Goal: Register for event/course

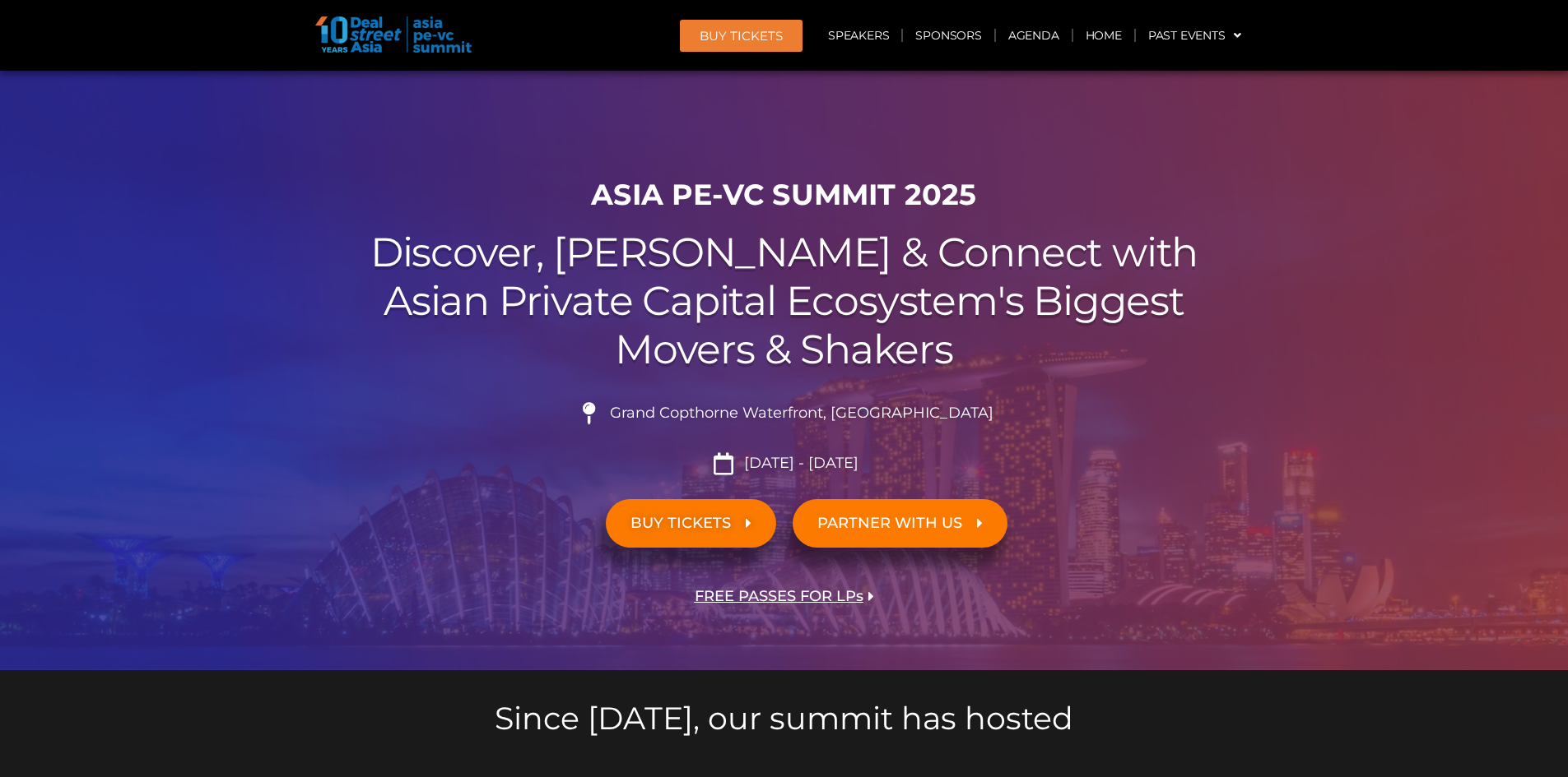
click at [667, 530] on span "BUY TICKETS" at bounding box center [681, 523] width 100 height 15
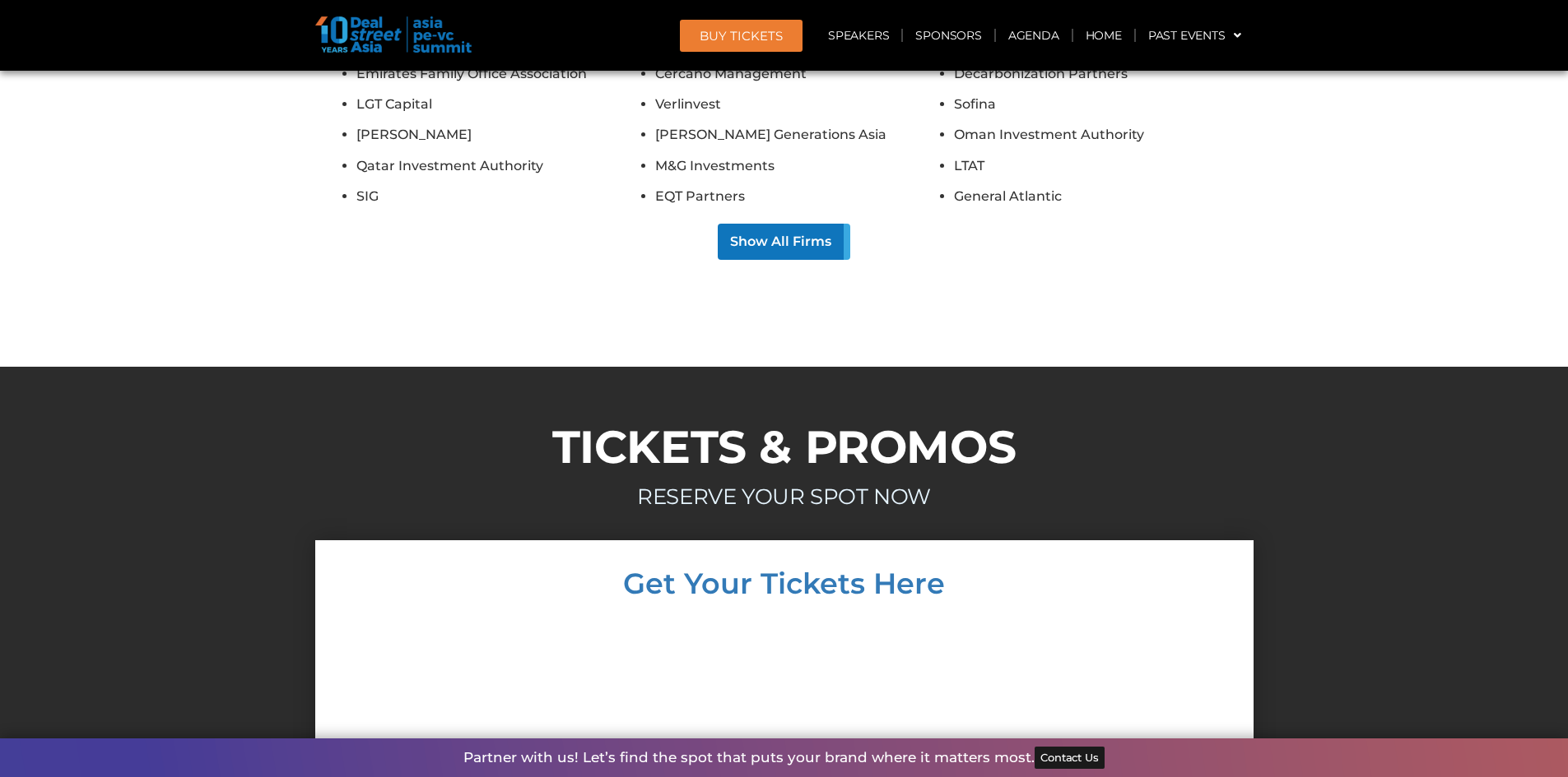
scroll to position [15296, 0]
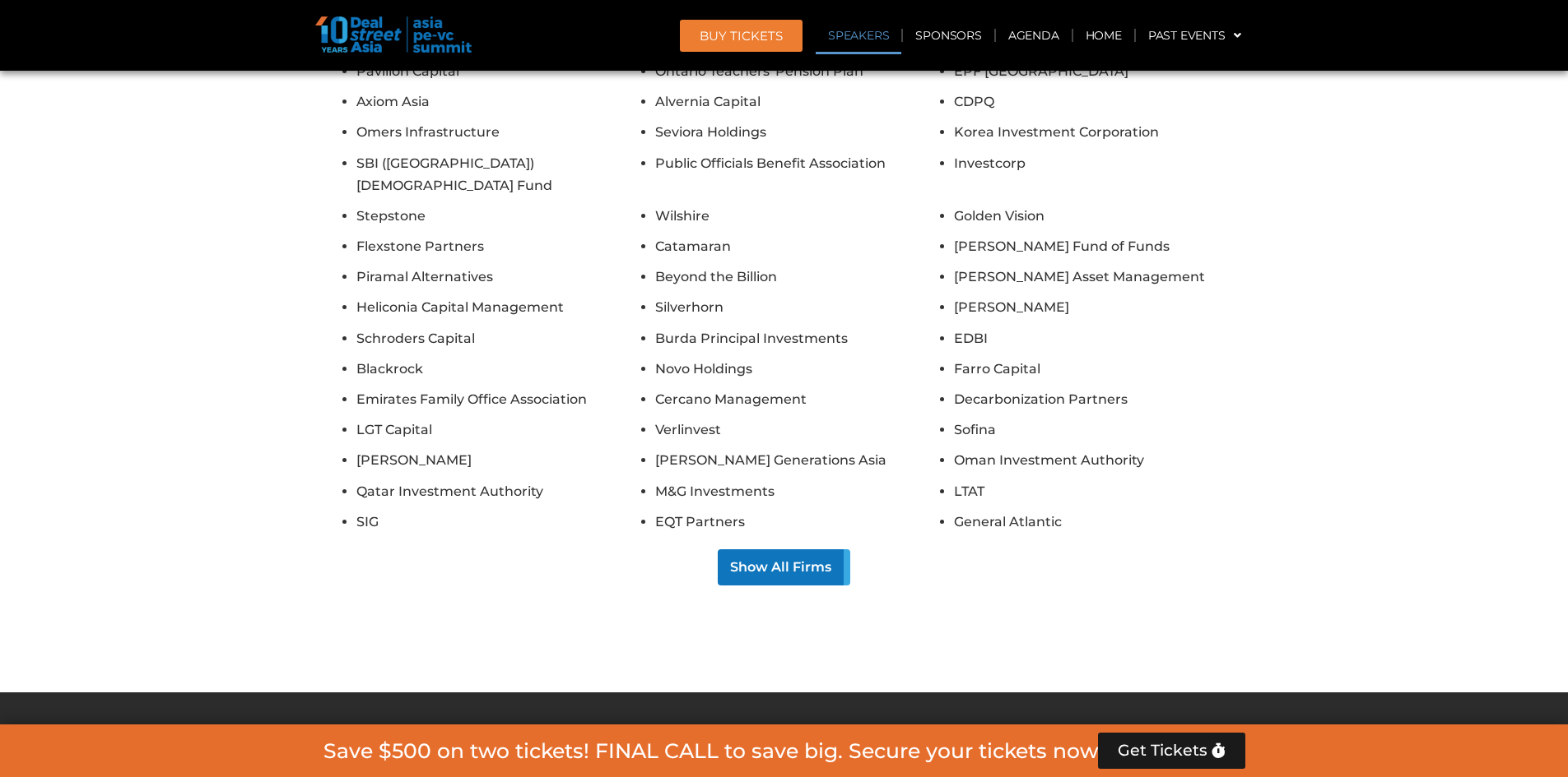
click at [863, 34] on link "Speakers" at bounding box center [858, 35] width 85 height 38
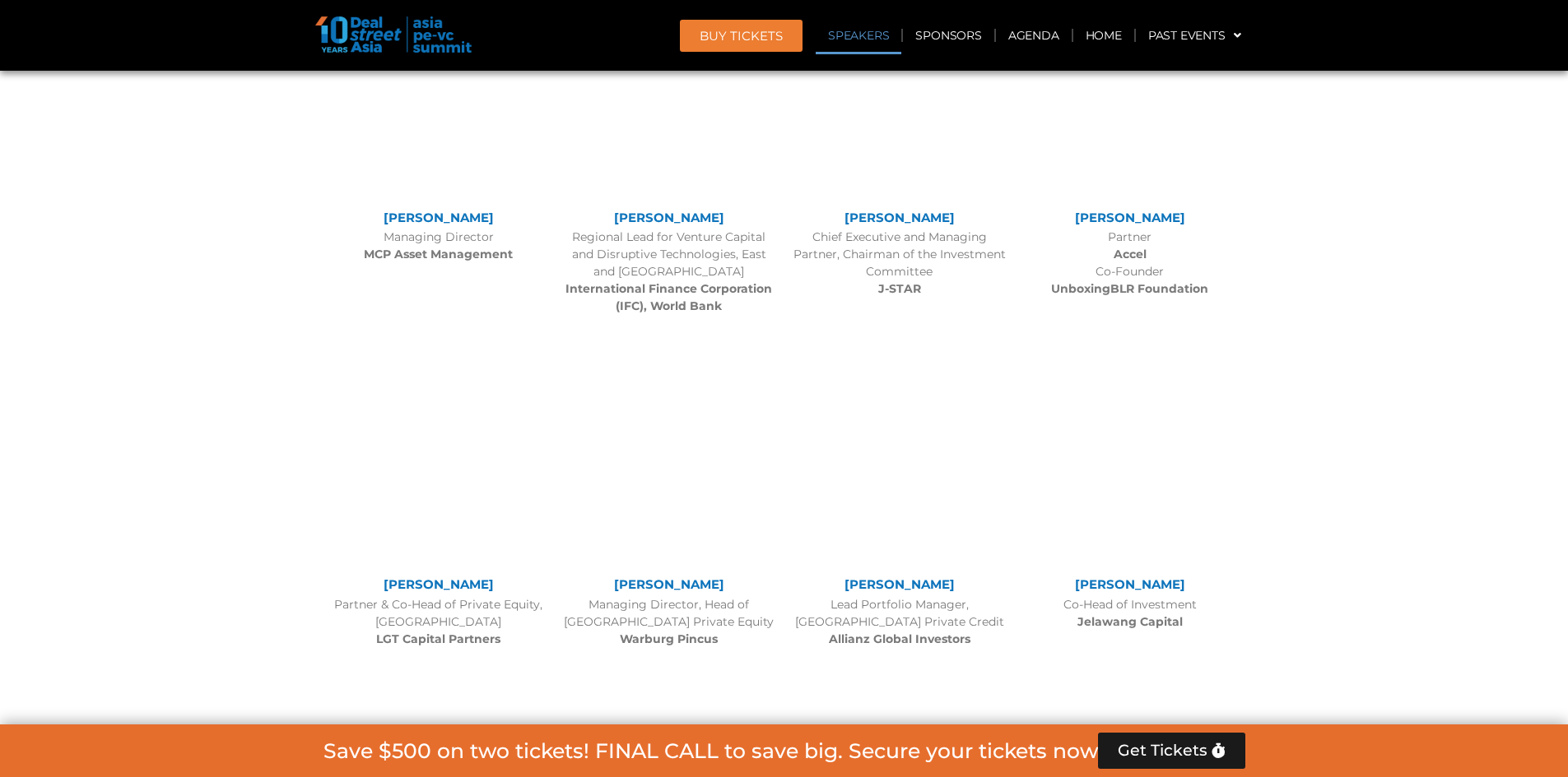
scroll to position [1861, 0]
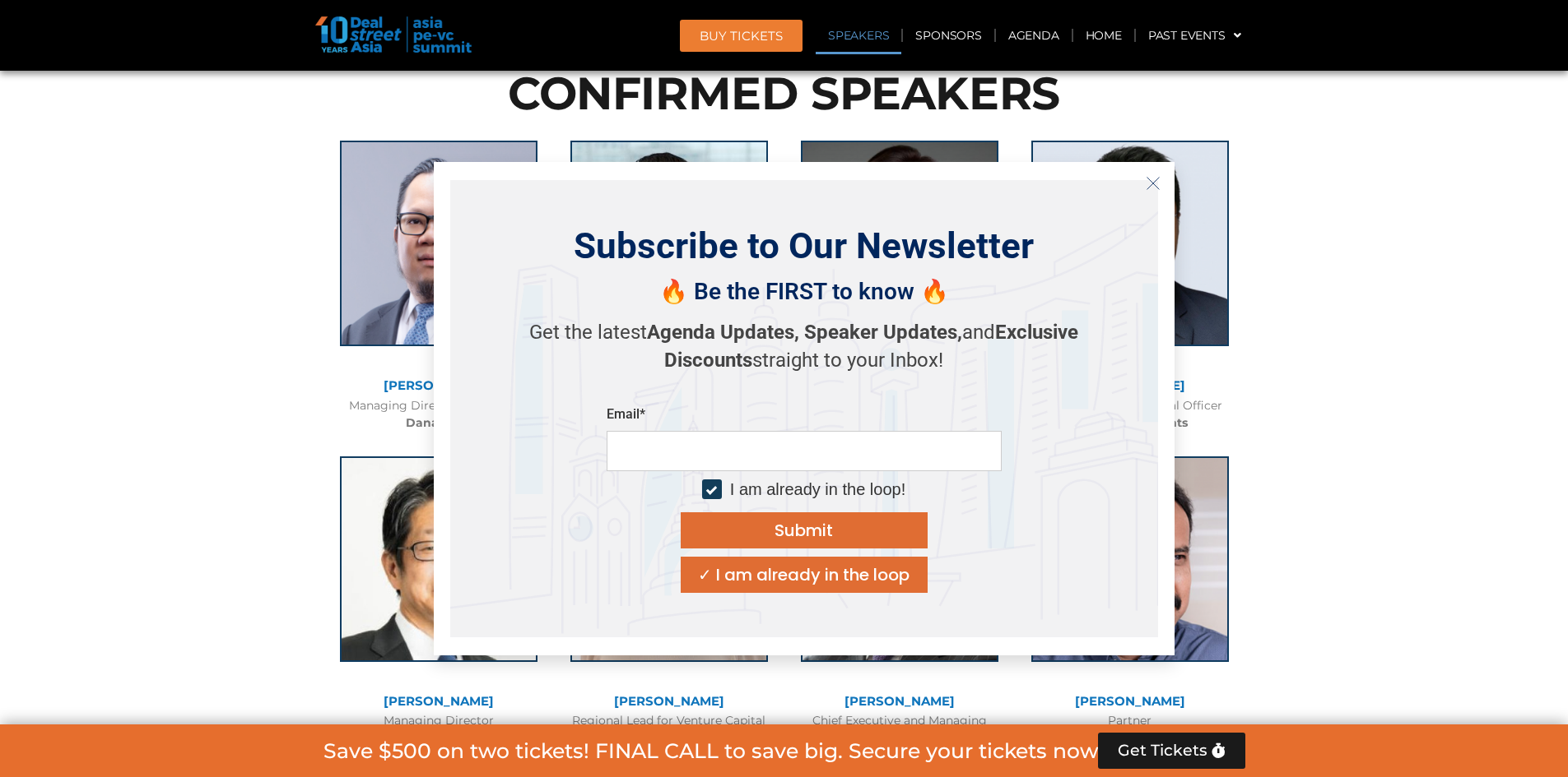
click at [1152, 184] on icon "Close" at bounding box center [1153, 184] width 15 height 15
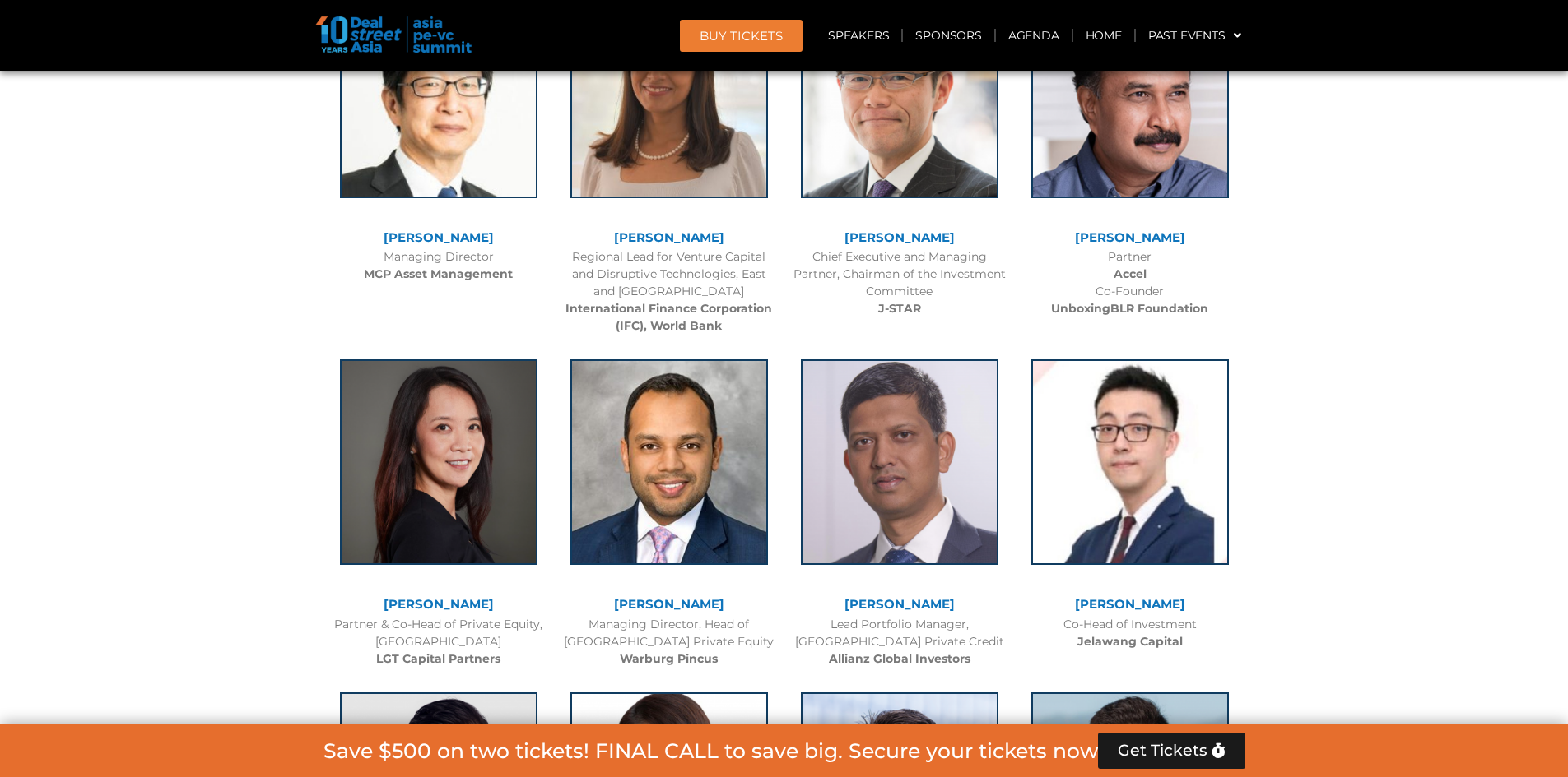
scroll to position [2355, 0]
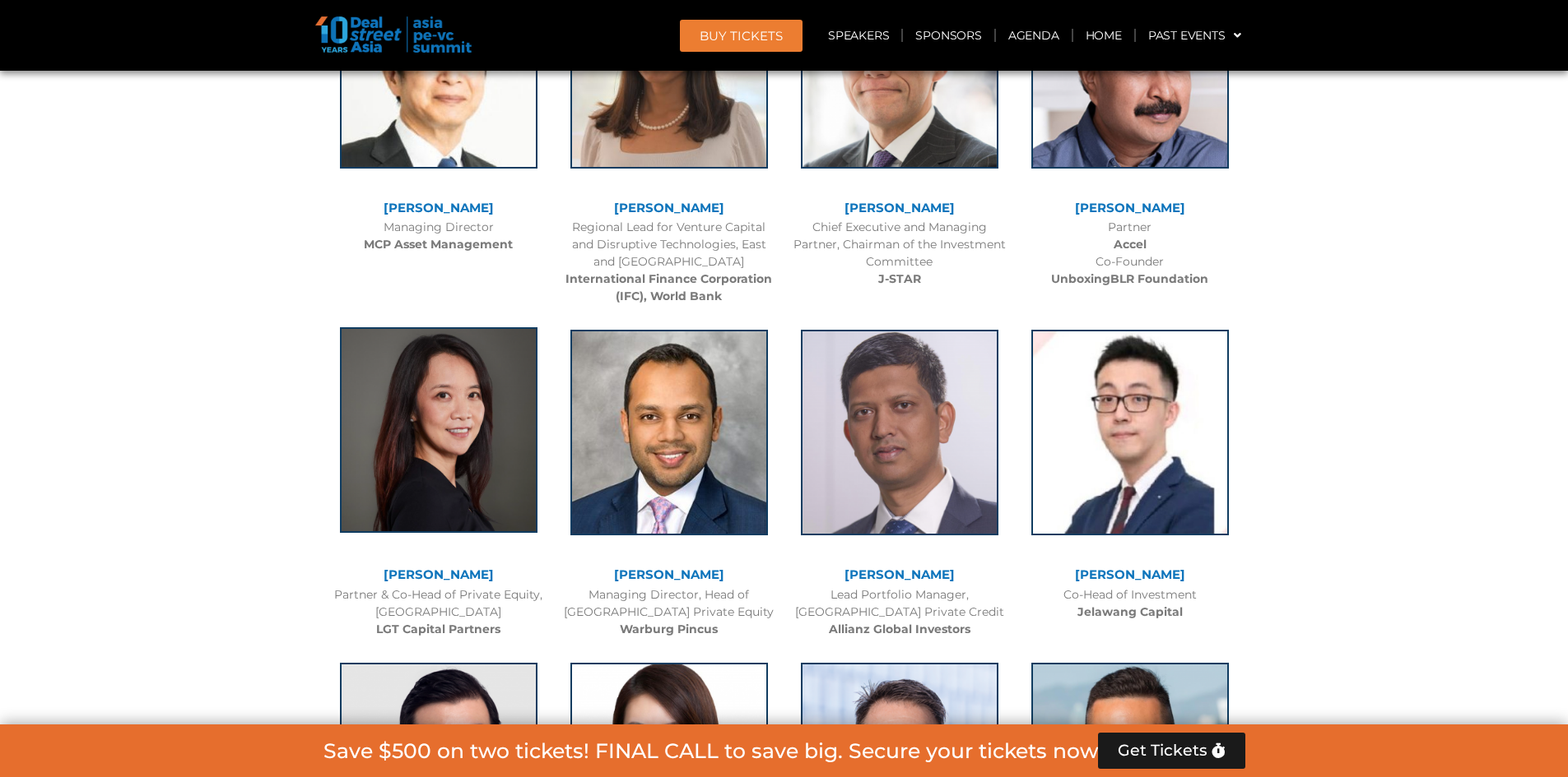
click at [470, 442] on img at bounding box center [438, 429] width 197 height 206
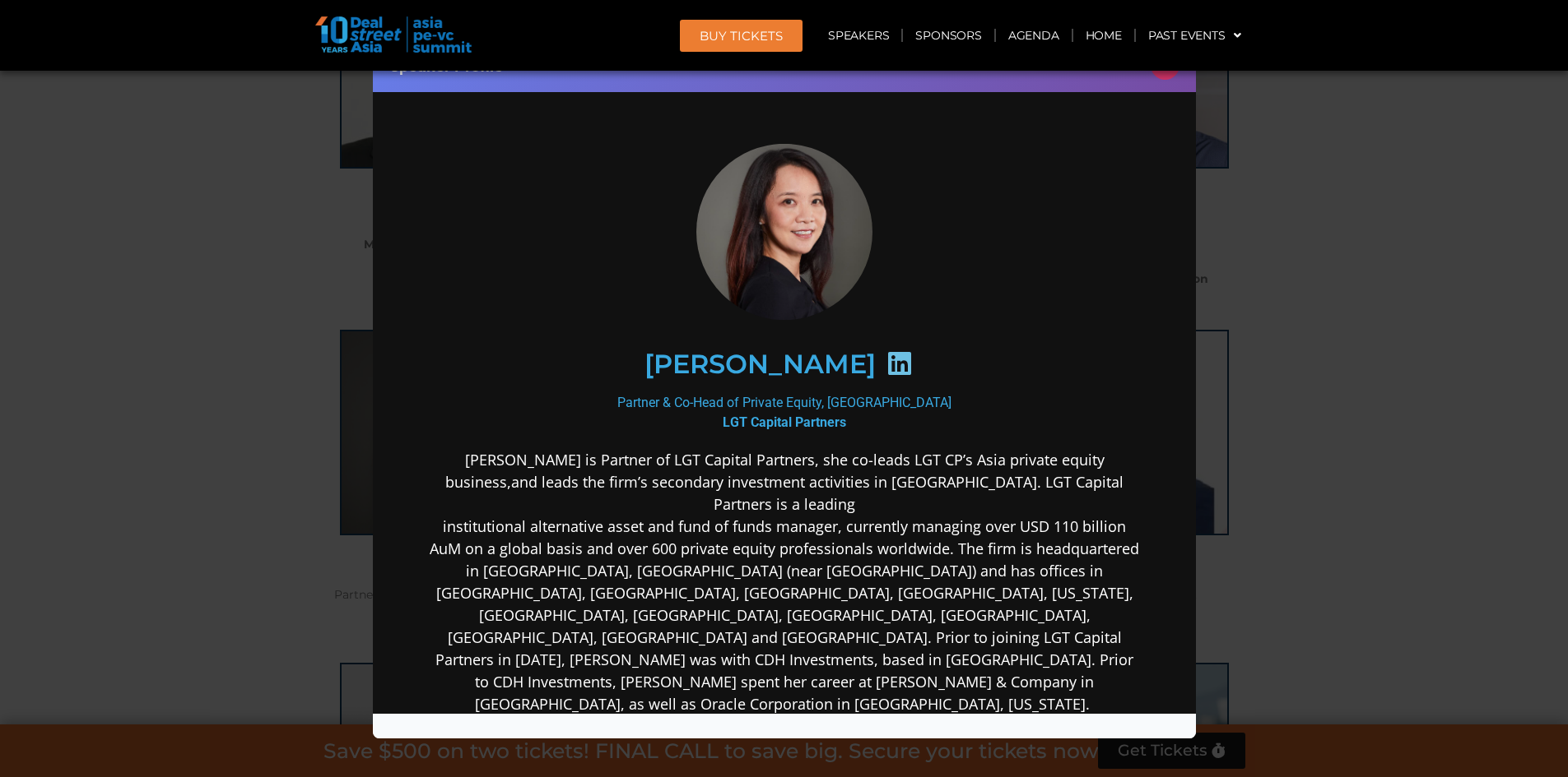
scroll to position [0, 0]
click at [885, 357] on icon at bounding box center [899, 364] width 27 height 27
click at [1168, 68] on header "BUY Tickets Speakers Sponsors Agenda Home Past Events JKT 2025 SG 2024 JKT 2024…" at bounding box center [784, 35] width 1568 height 71
click at [1168, 72] on button "×" at bounding box center [1164, 65] width 28 height 28
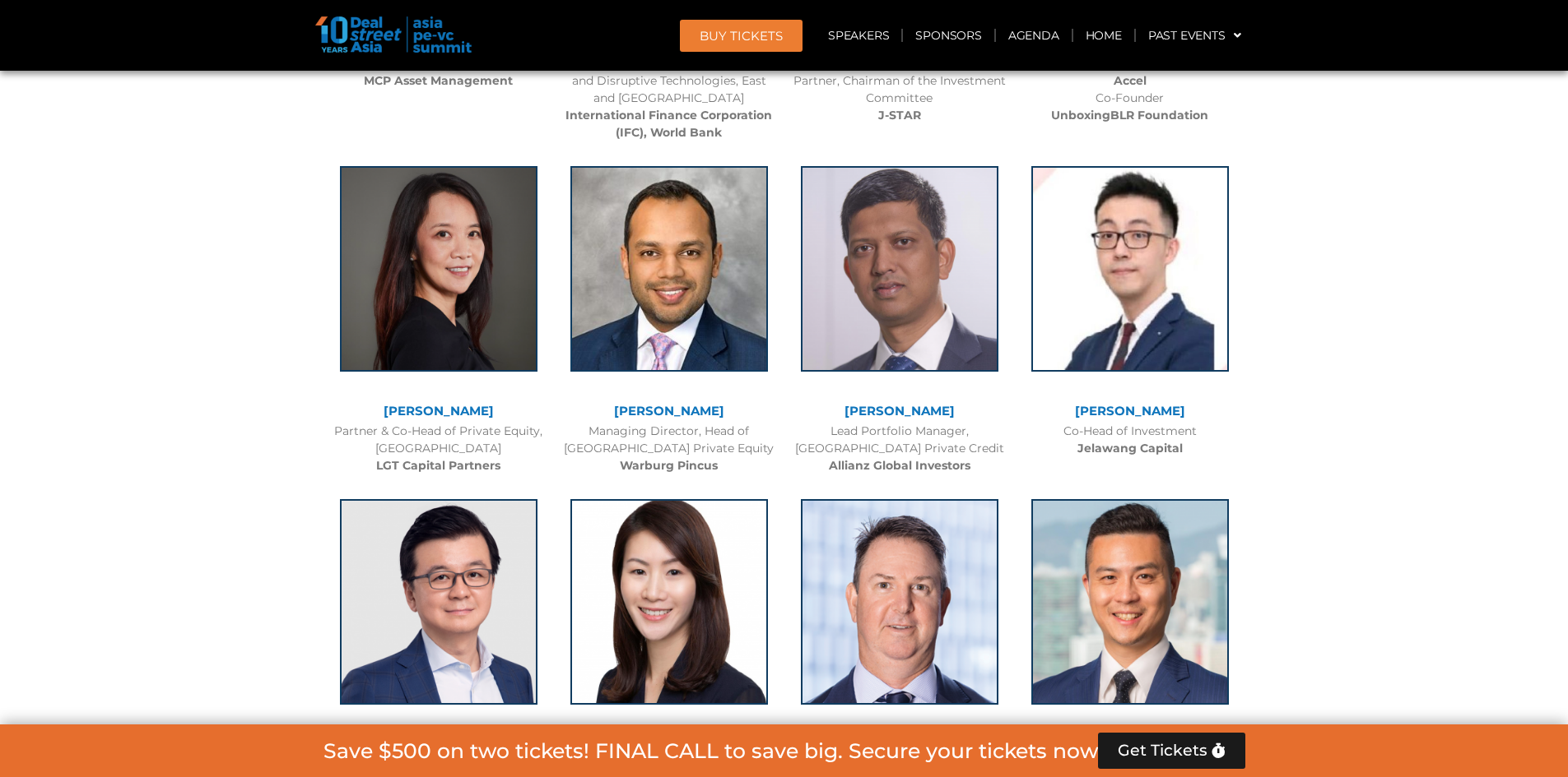
scroll to position [2520, 0]
drag, startPoint x: 1200, startPoint y: 453, endPoint x: 1065, endPoint y: 456, distance: 135.0
click at [1065, 456] on div "Co-Head of Investment Jelawang Capital" at bounding box center [1130, 439] width 214 height 34
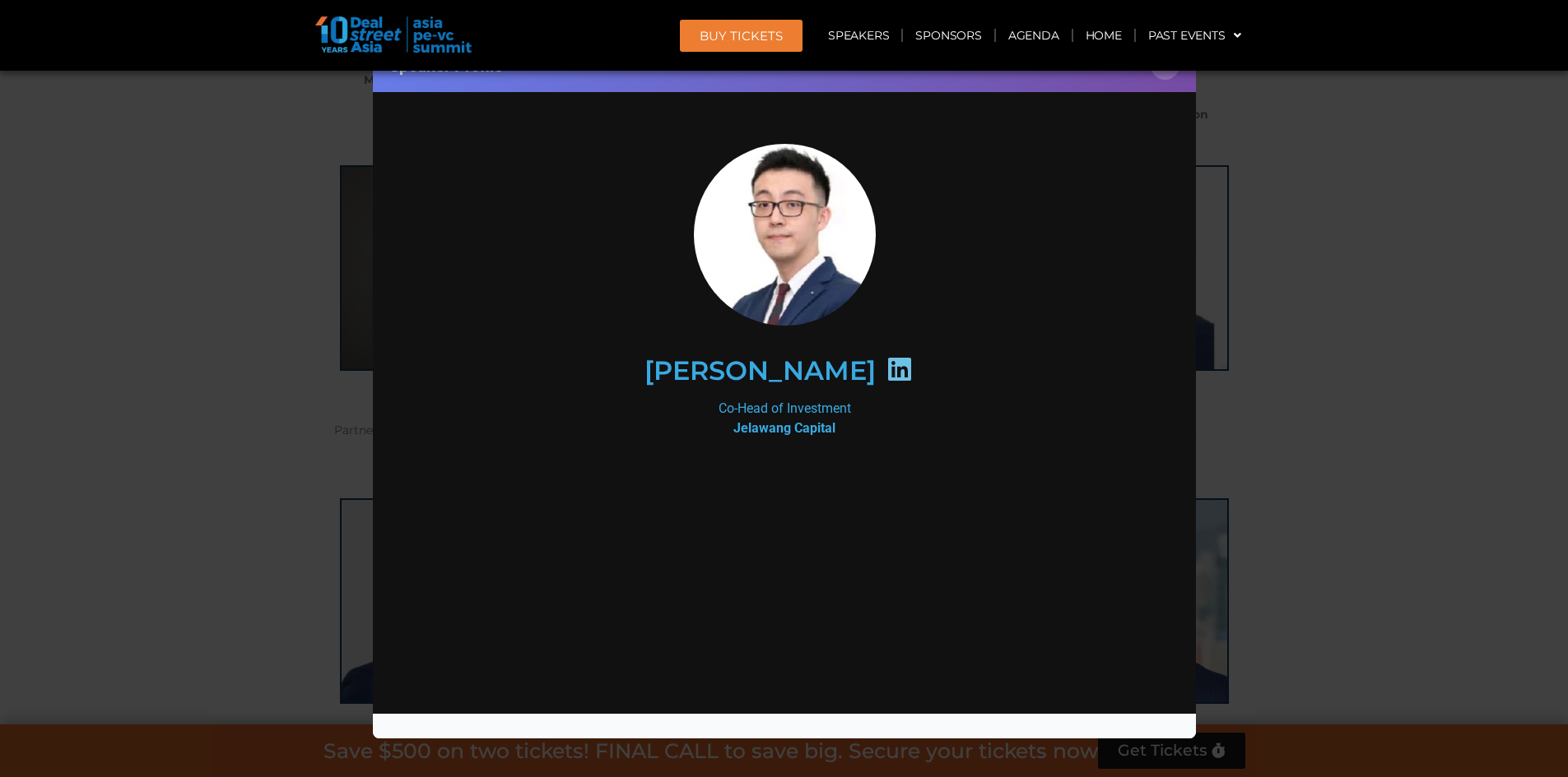
scroll to position [0, 0]
click at [885, 358] on icon at bounding box center [899, 370] width 27 height 27
click at [885, 365] on icon at bounding box center [899, 370] width 27 height 27
click at [1169, 75] on button "×" at bounding box center [1164, 65] width 28 height 28
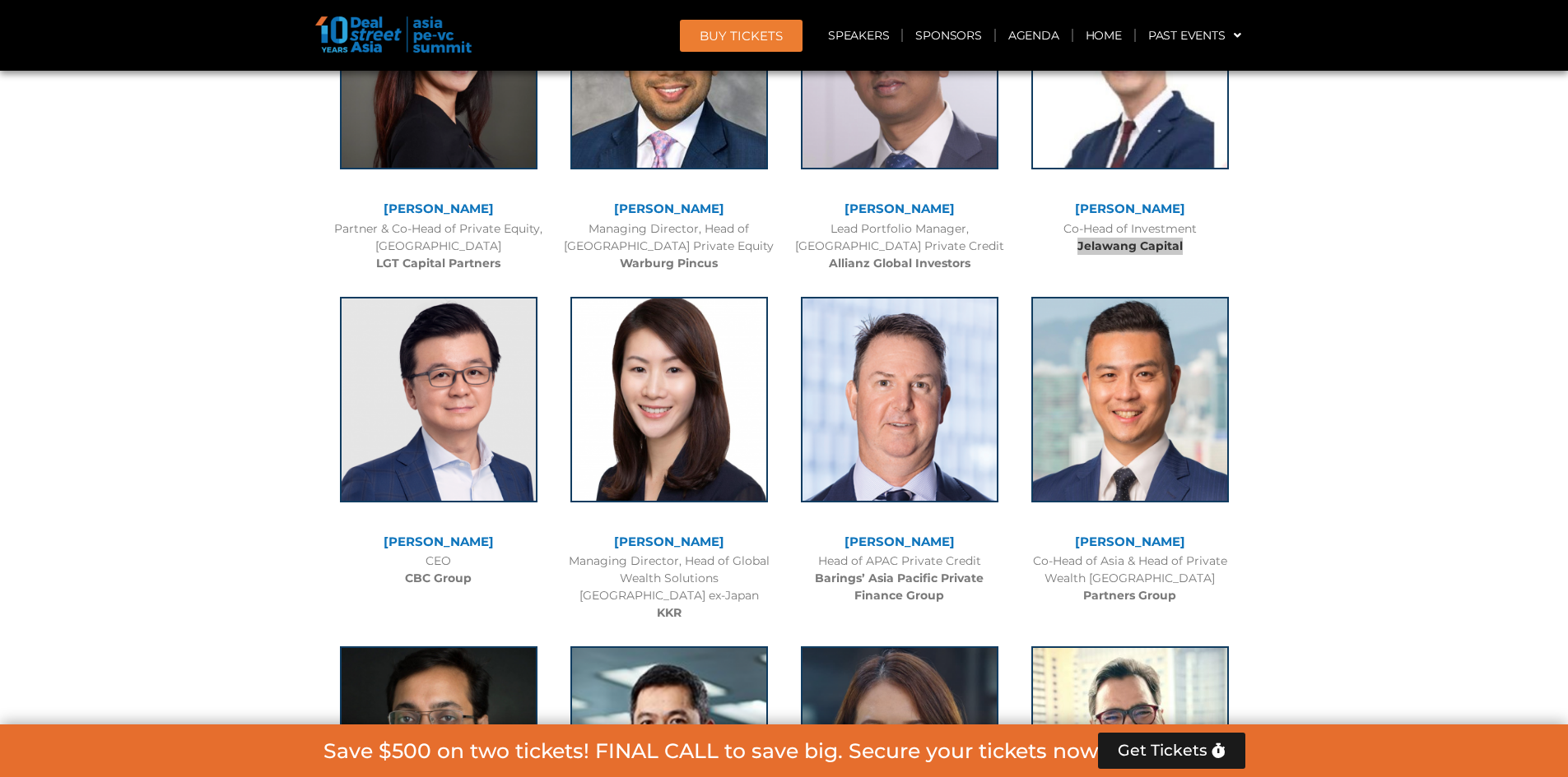
scroll to position [2766, 0]
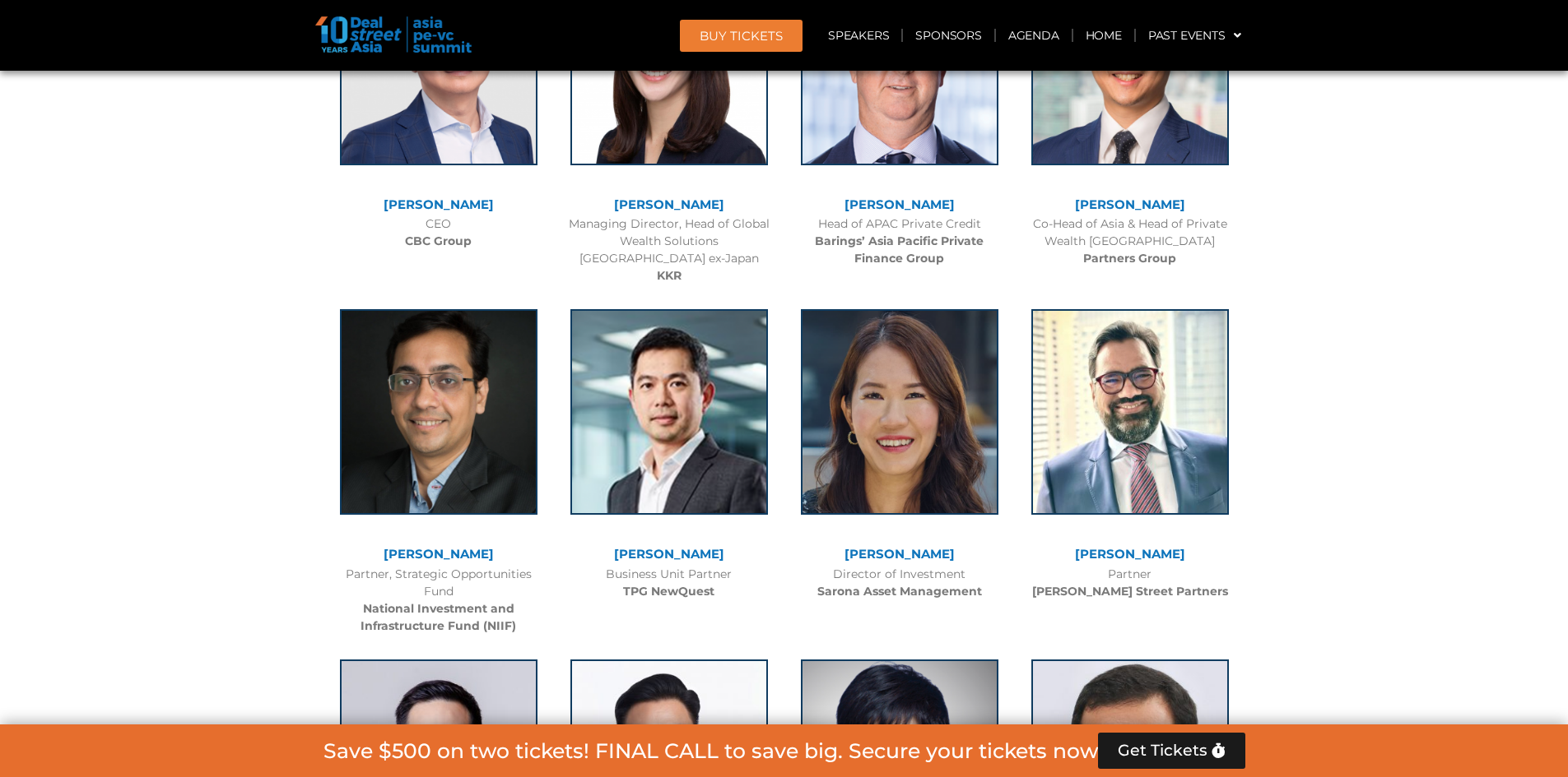
scroll to position [3095, 0]
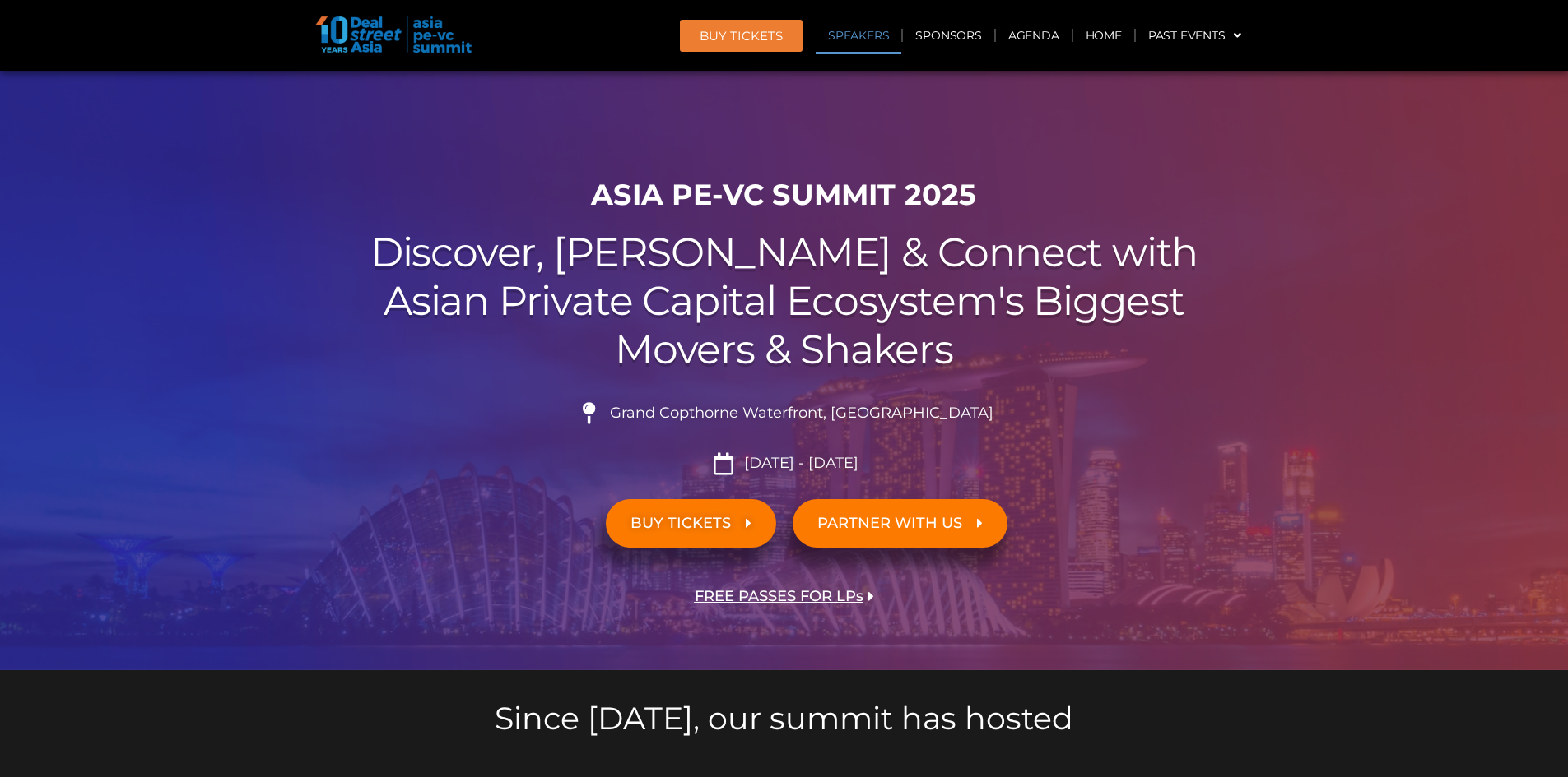
click at [861, 37] on link "Speakers" at bounding box center [858, 35] width 85 height 38
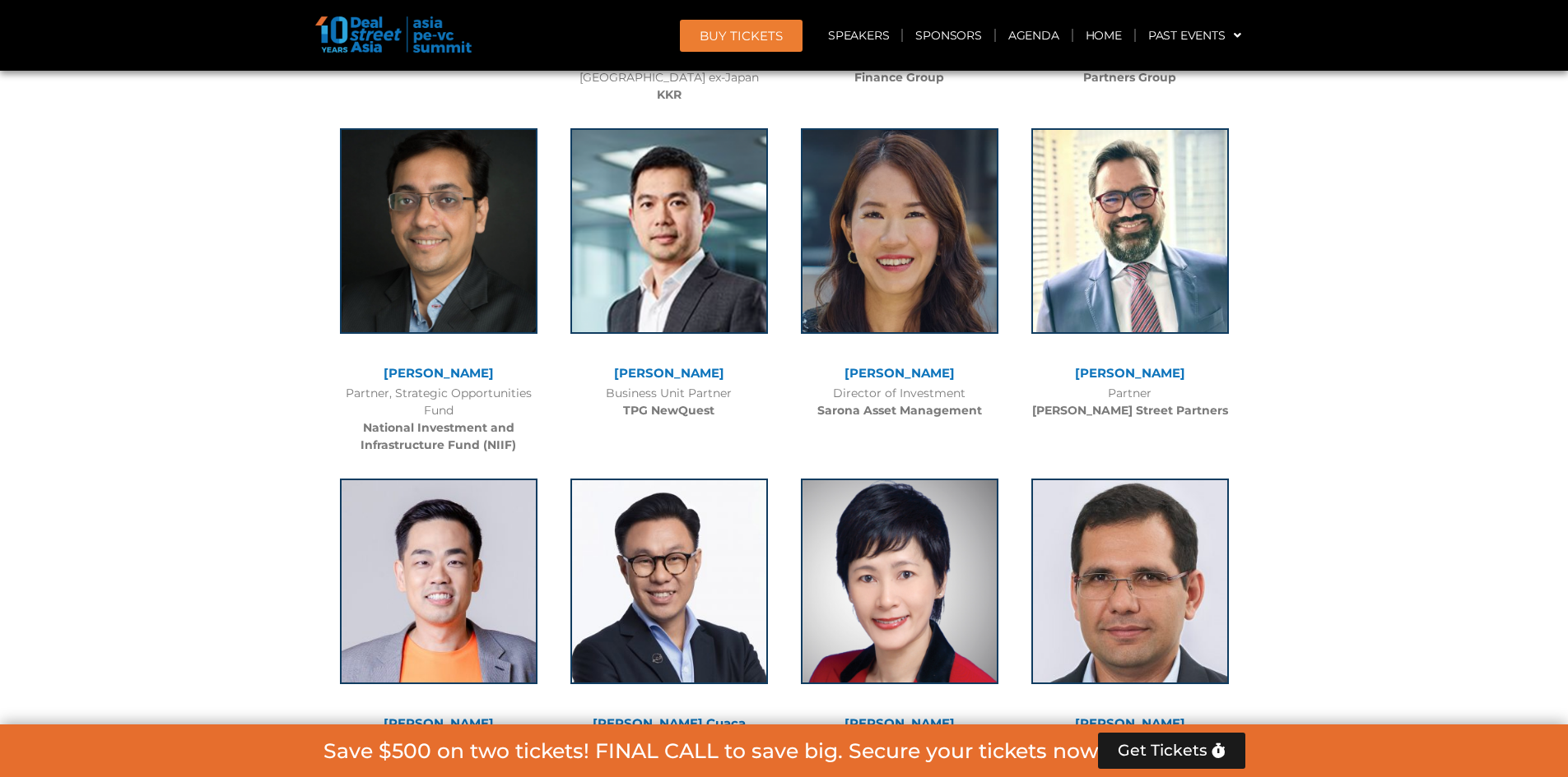
scroll to position [3260, 0]
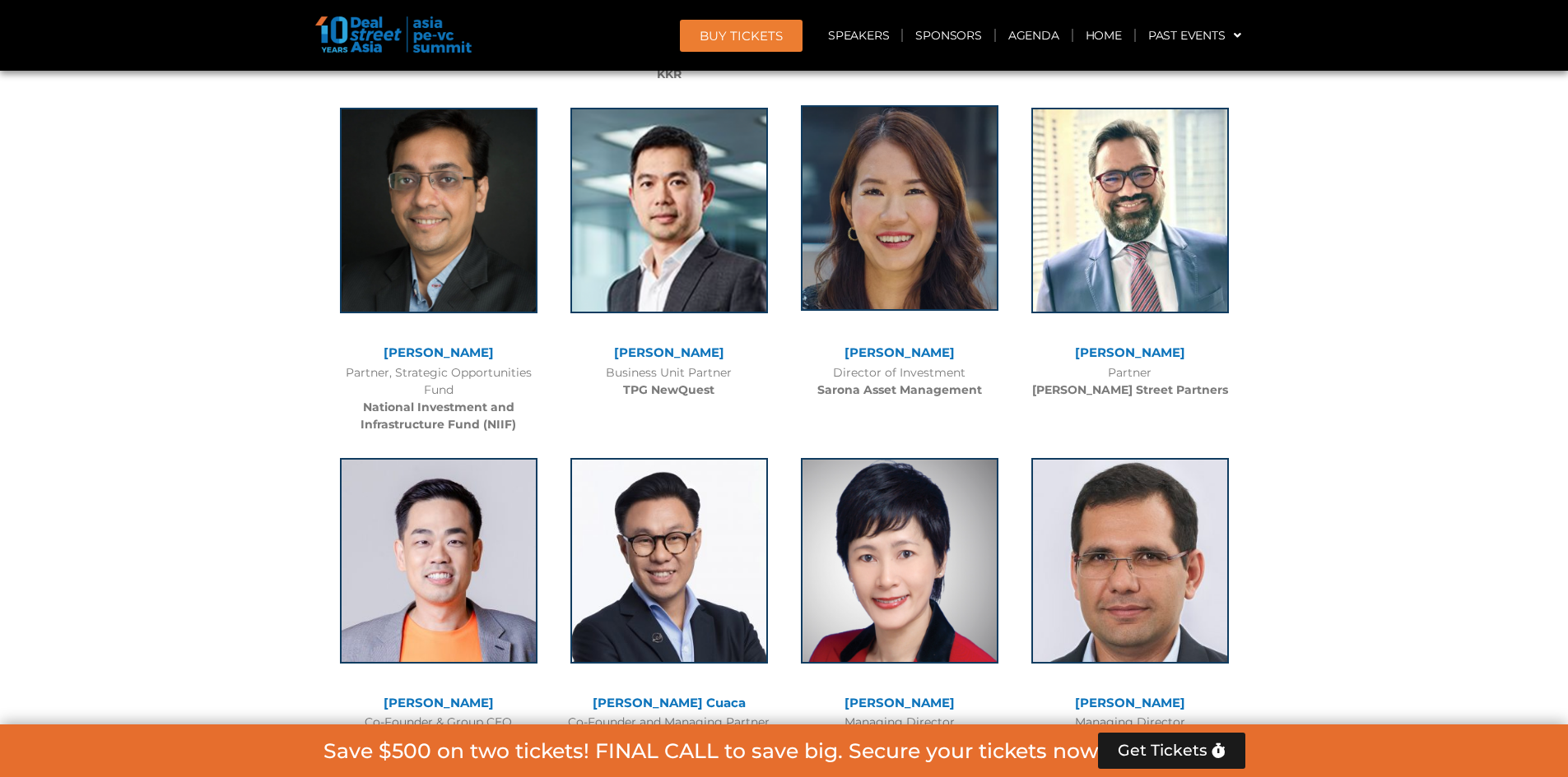
click at [914, 244] on img at bounding box center [900, 208] width 197 height 206
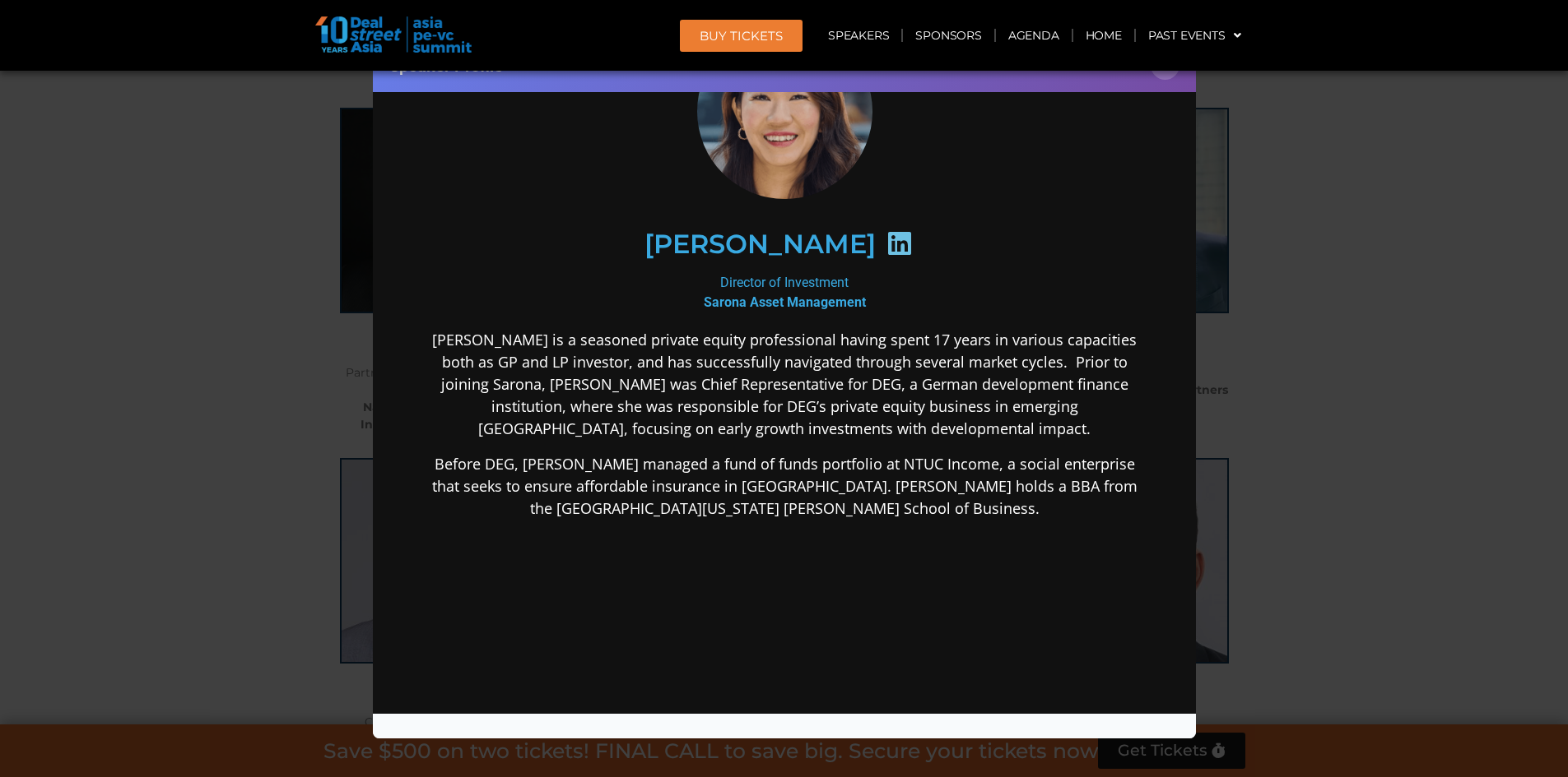
scroll to position [0, 0]
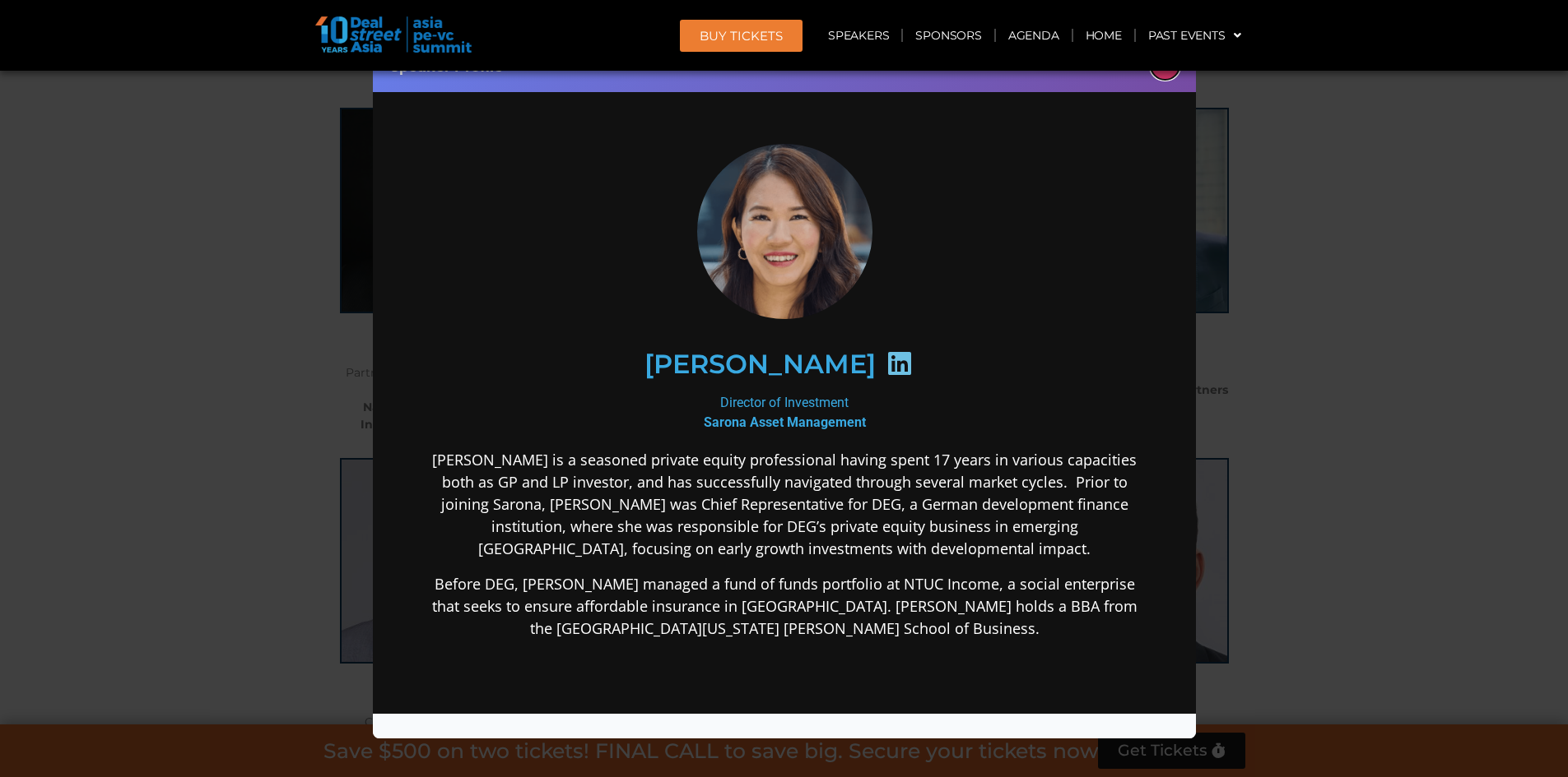
click at [1161, 77] on button "×" at bounding box center [1164, 65] width 28 height 28
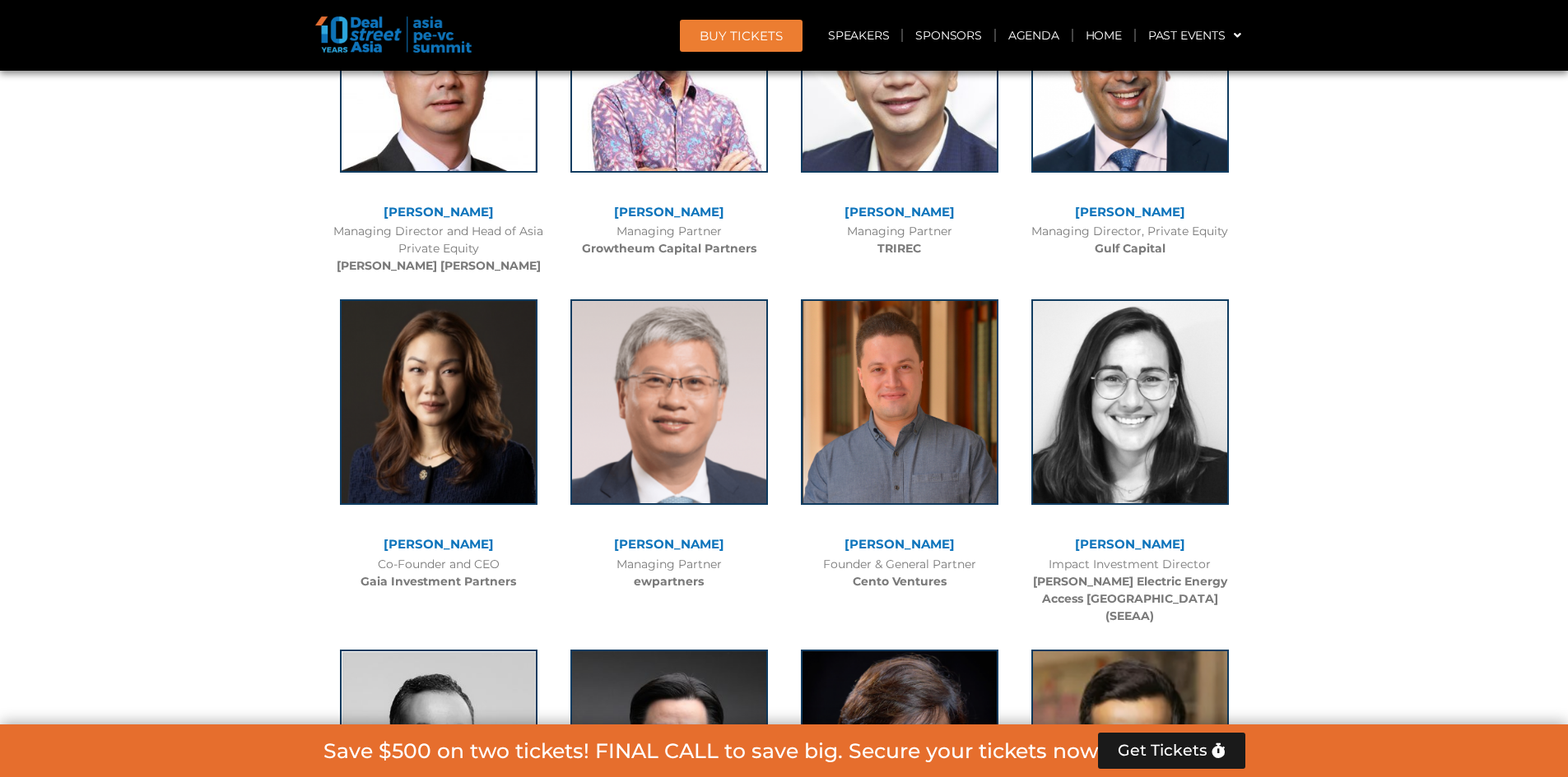
scroll to position [4411, 0]
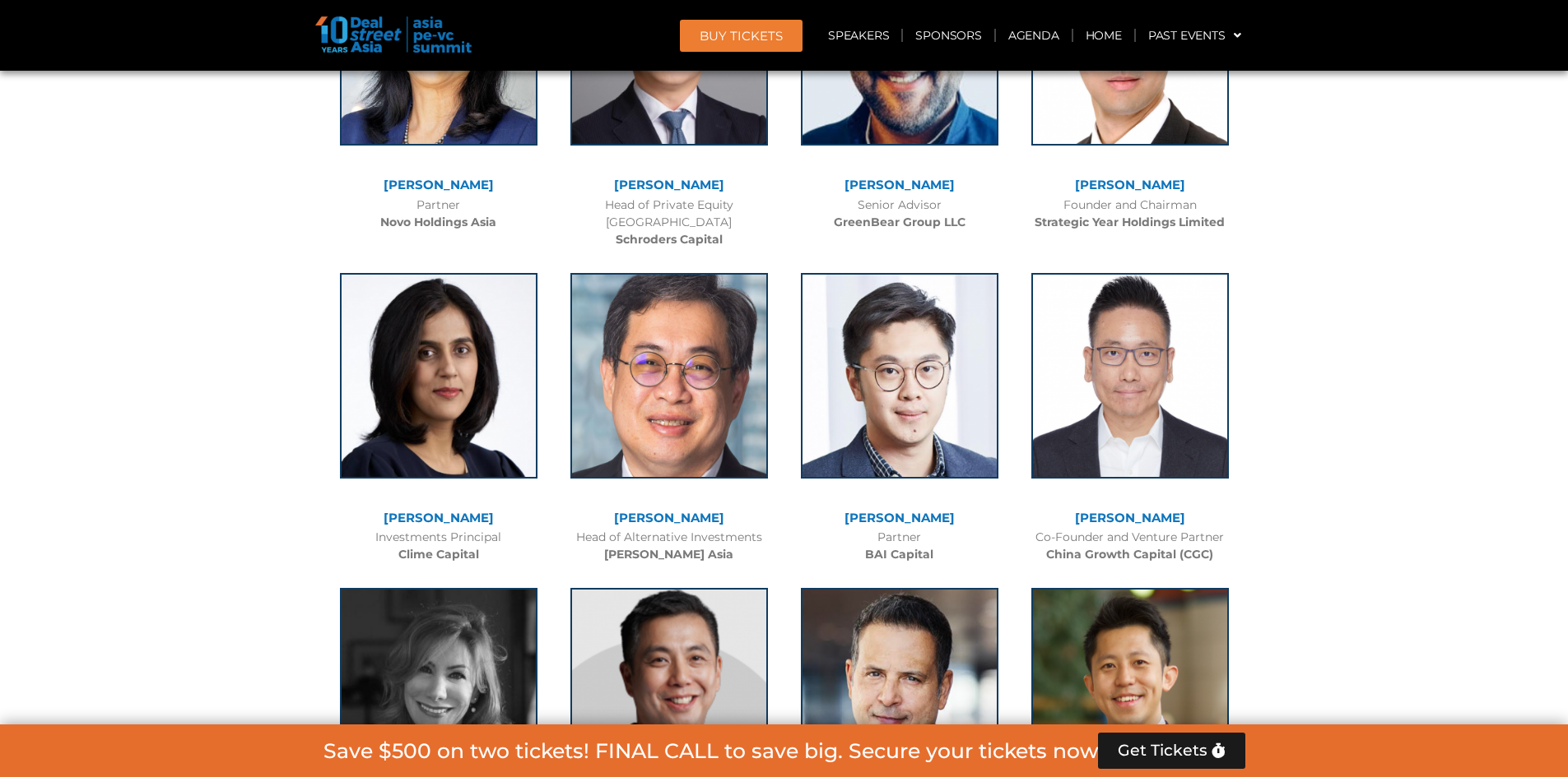
scroll to position [6302, 0]
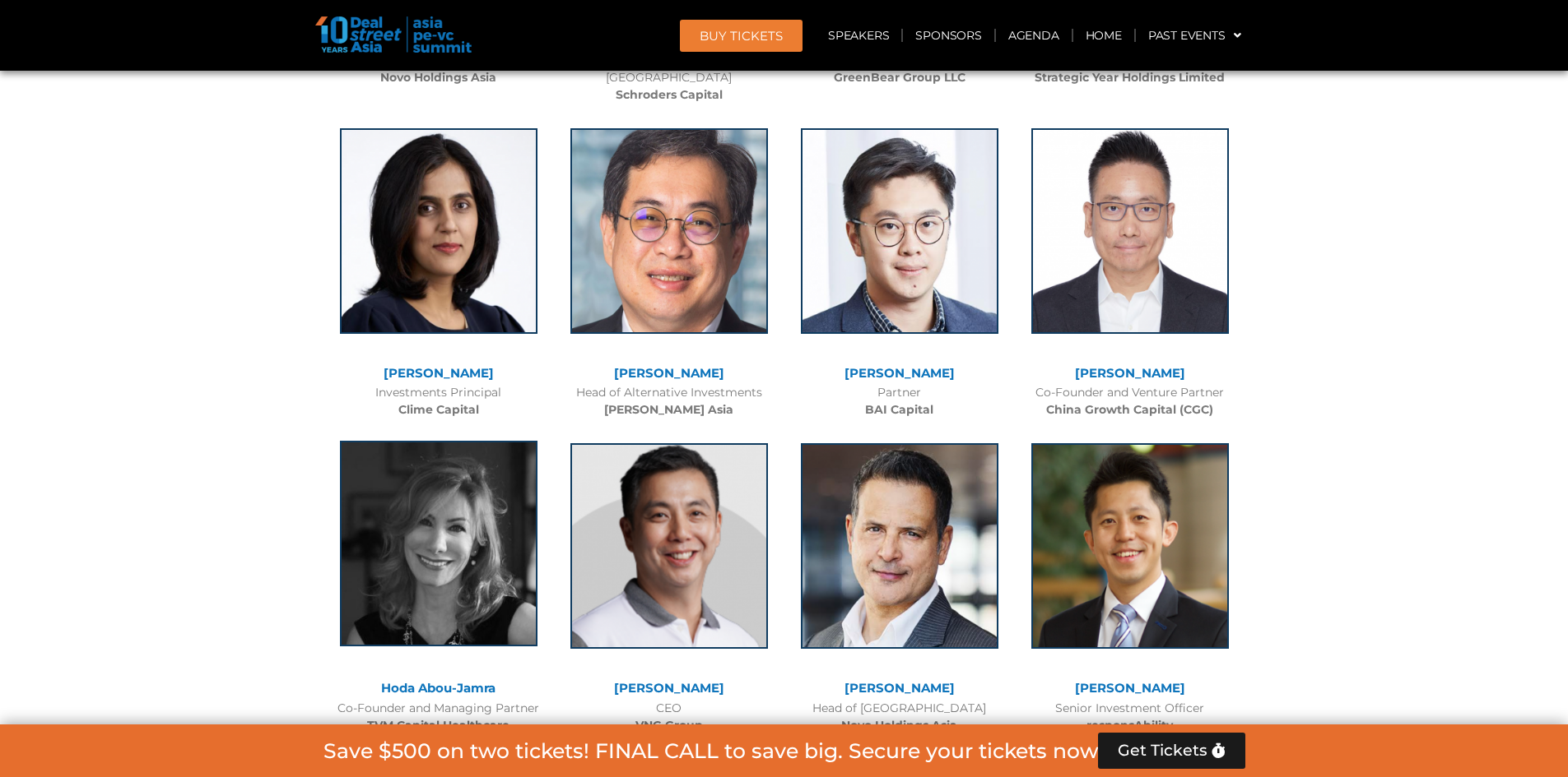
click at [414, 498] on img at bounding box center [438, 543] width 197 height 206
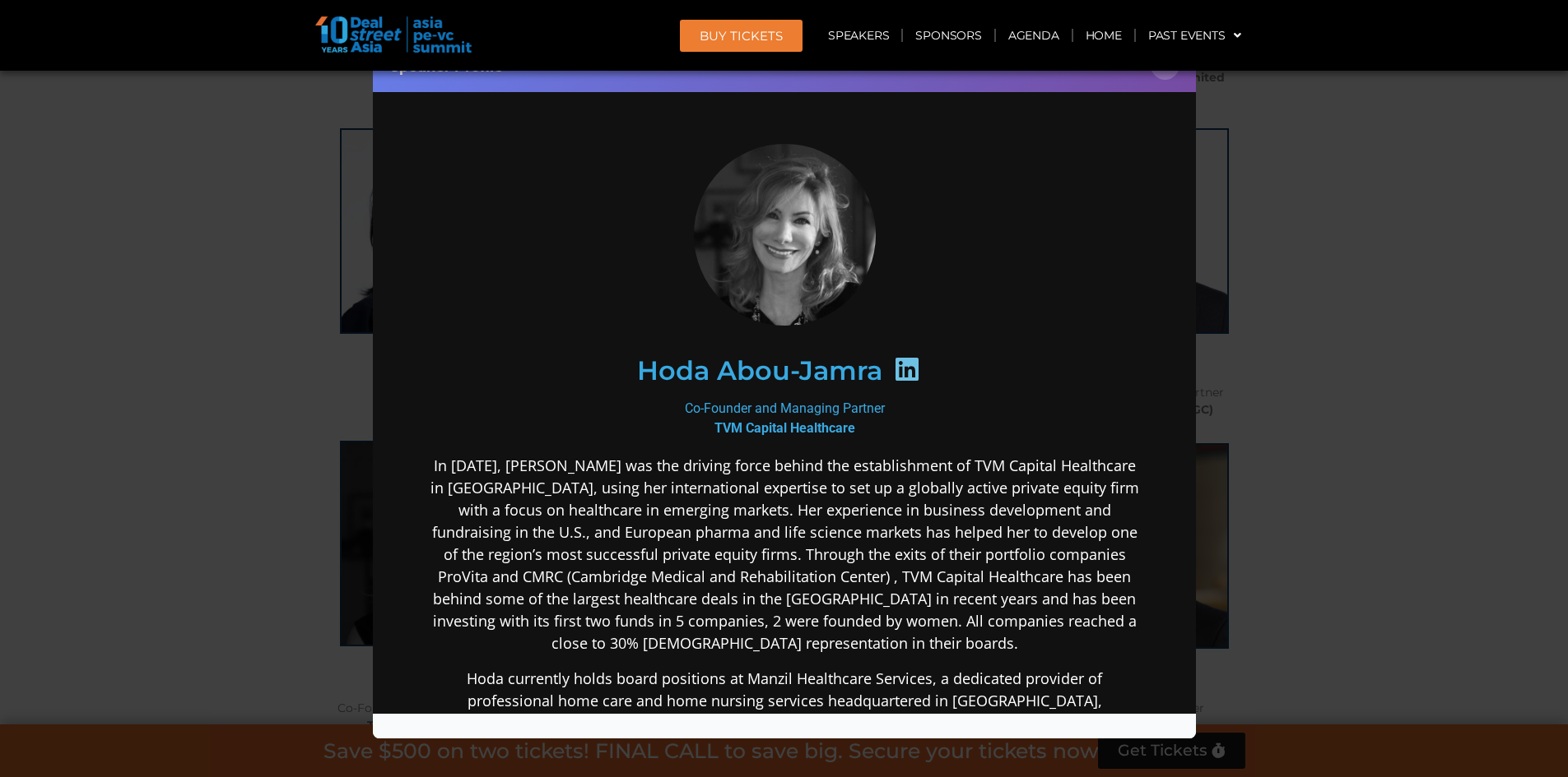
scroll to position [0, 0]
click at [1166, 76] on button "×" at bounding box center [1164, 65] width 28 height 28
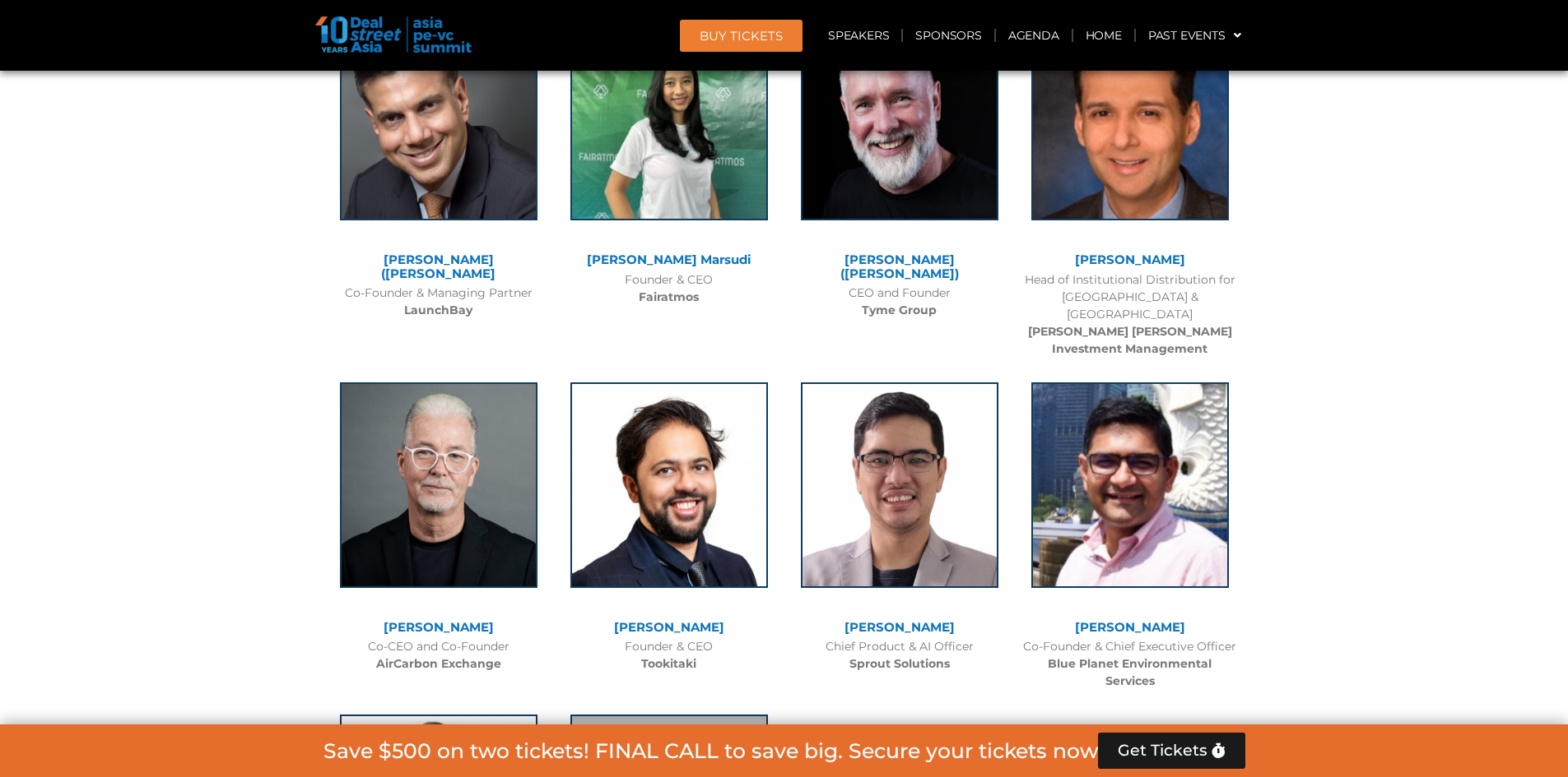
scroll to position [10908, 0]
